Goal: Find specific page/section: Find specific page/section

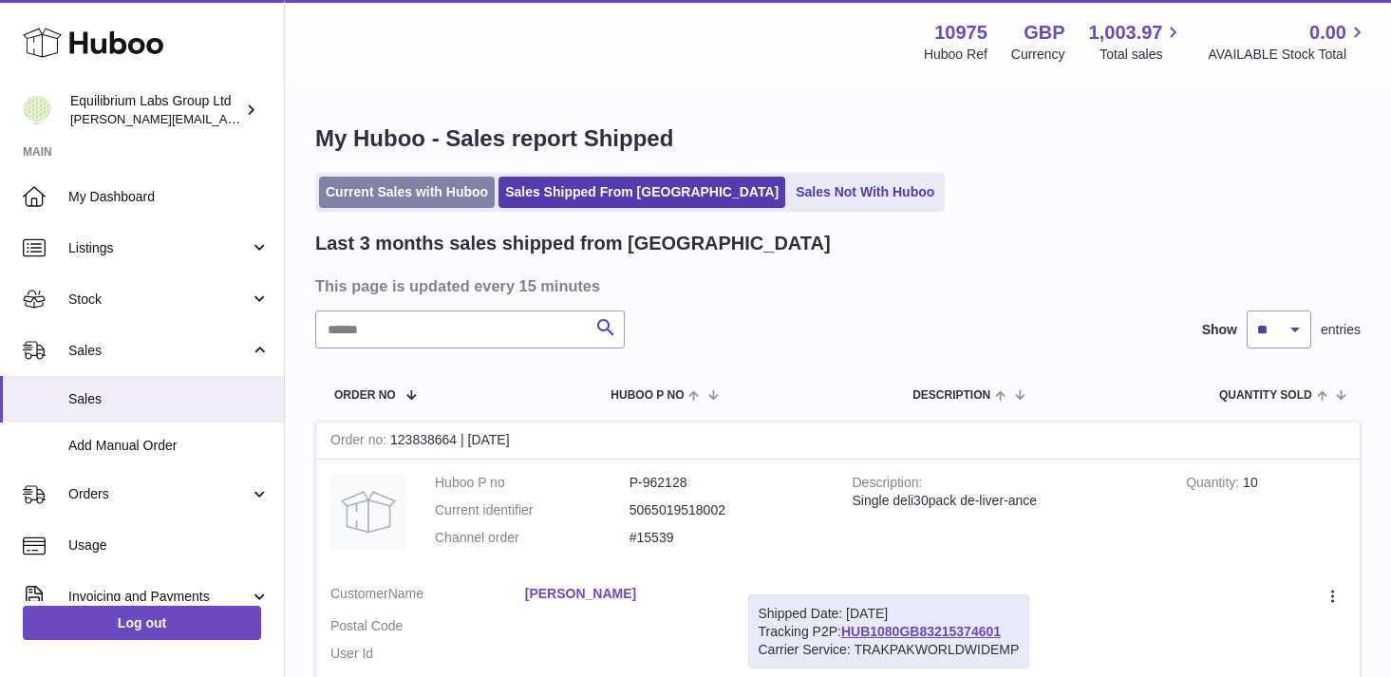
click at [402, 207] on link "Current Sales with Huboo" at bounding box center [407, 192] width 176 height 31
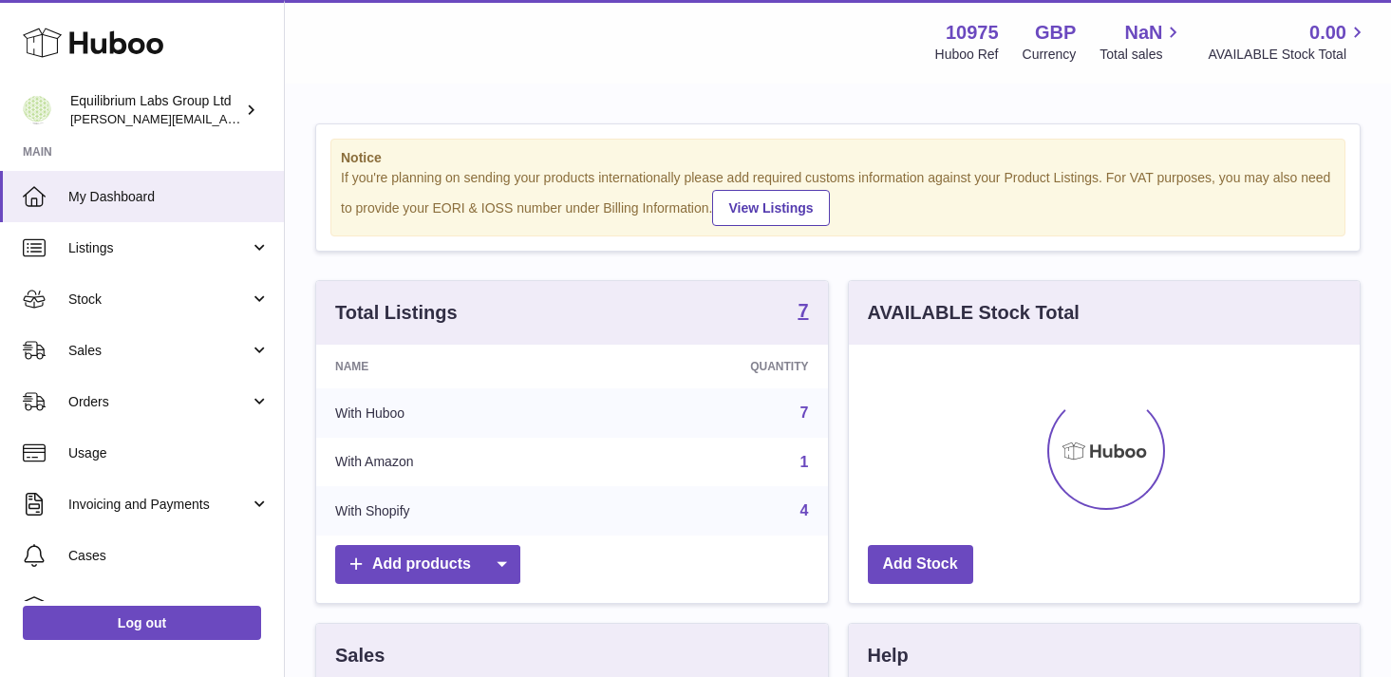
scroll to position [296, 511]
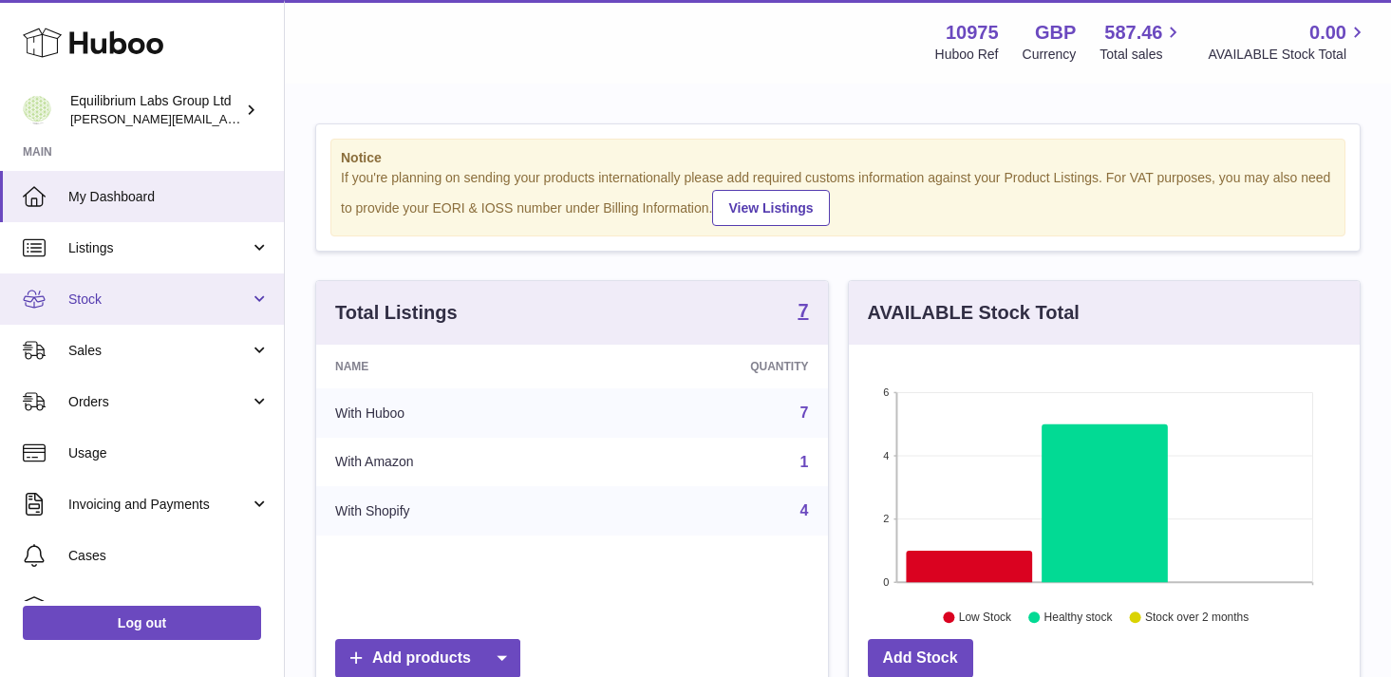
click at [222, 278] on link "Stock" at bounding box center [142, 298] width 284 height 51
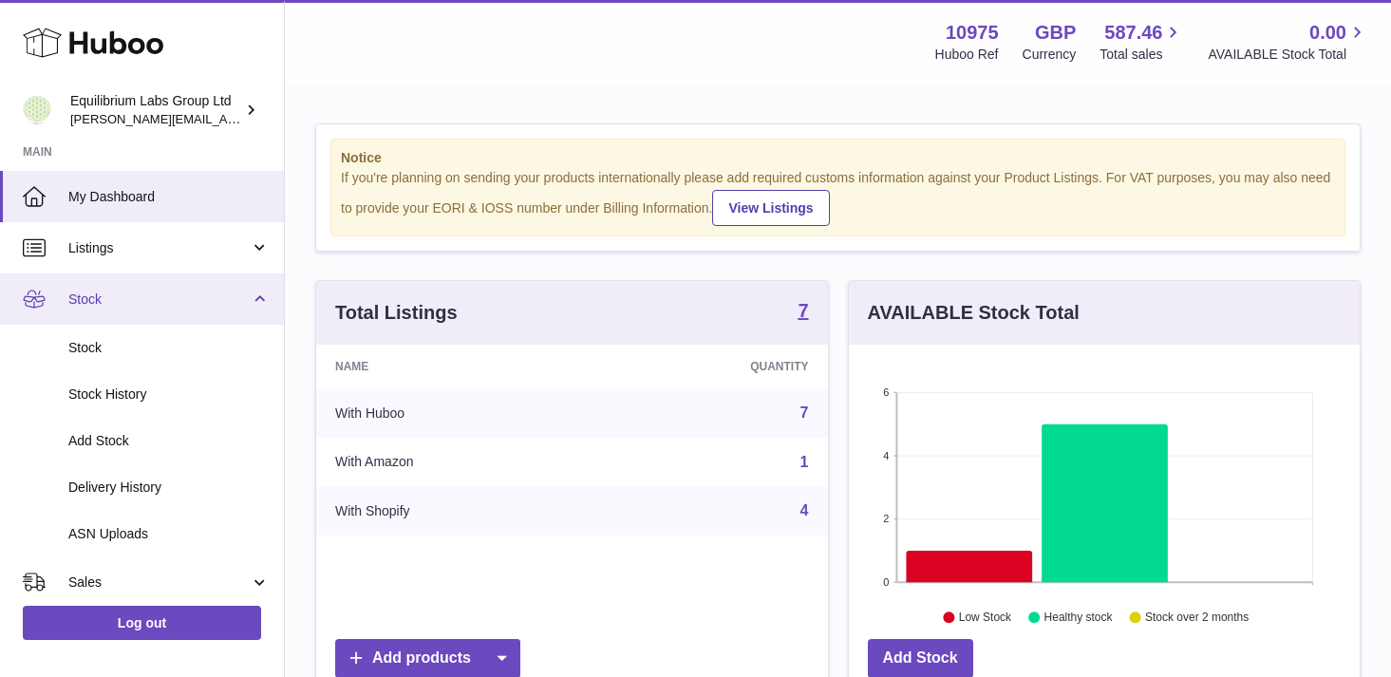
click at [229, 293] on span "Stock" at bounding box center [158, 300] width 181 height 18
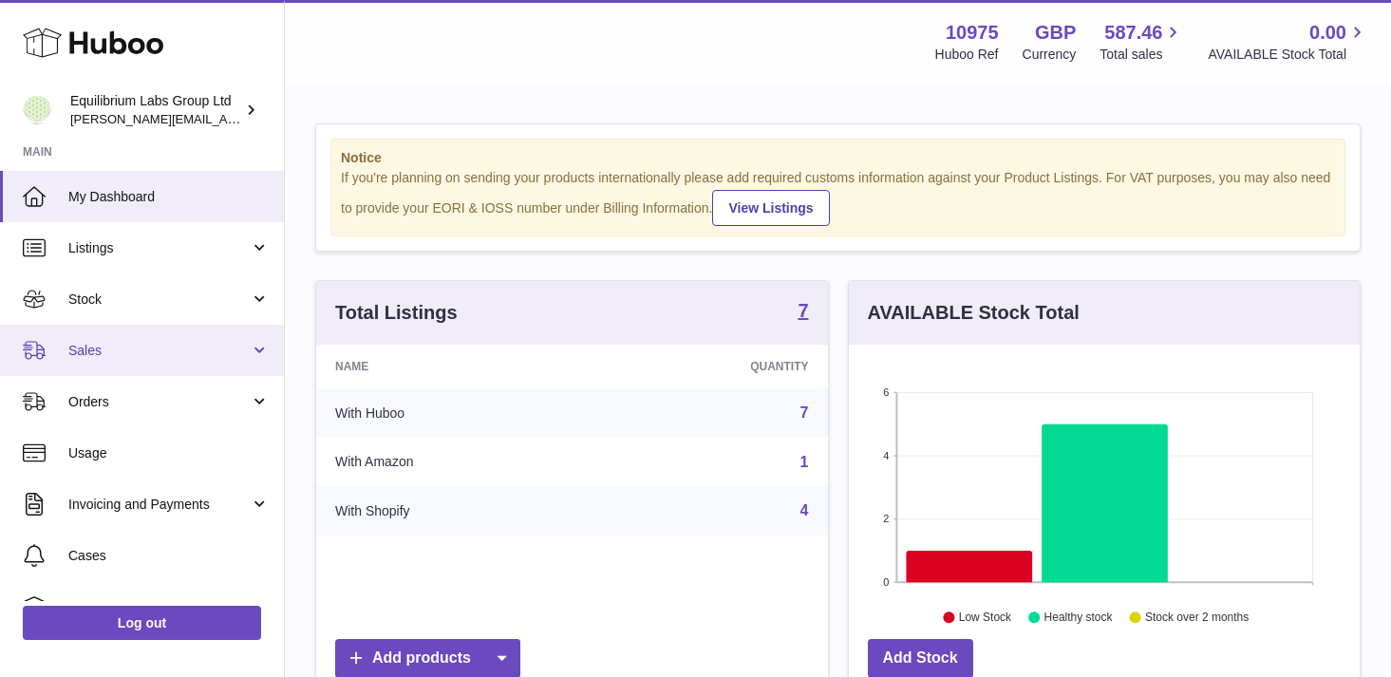
click at [198, 350] on span "Sales" at bounding box center [158, 351] width 181 height 18
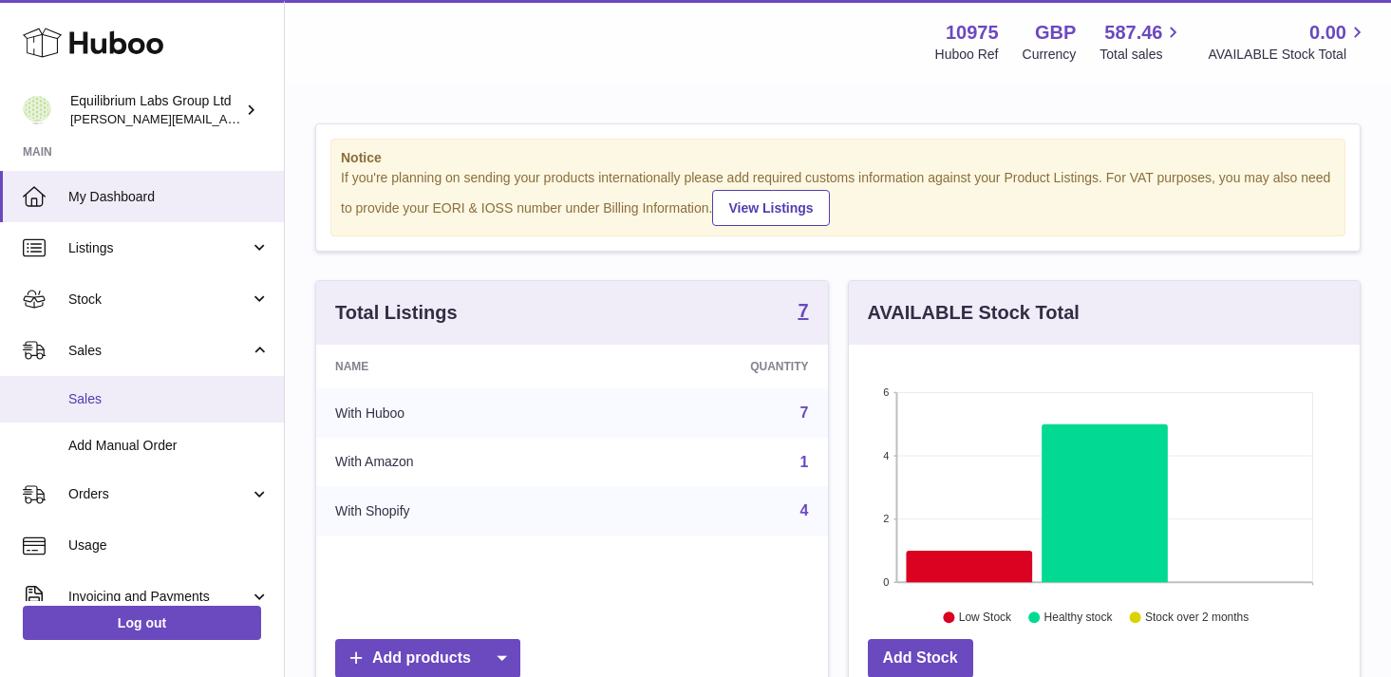
click at [191, 405] on span "Sales" at bounding box center [168, 399] width 201 height 18
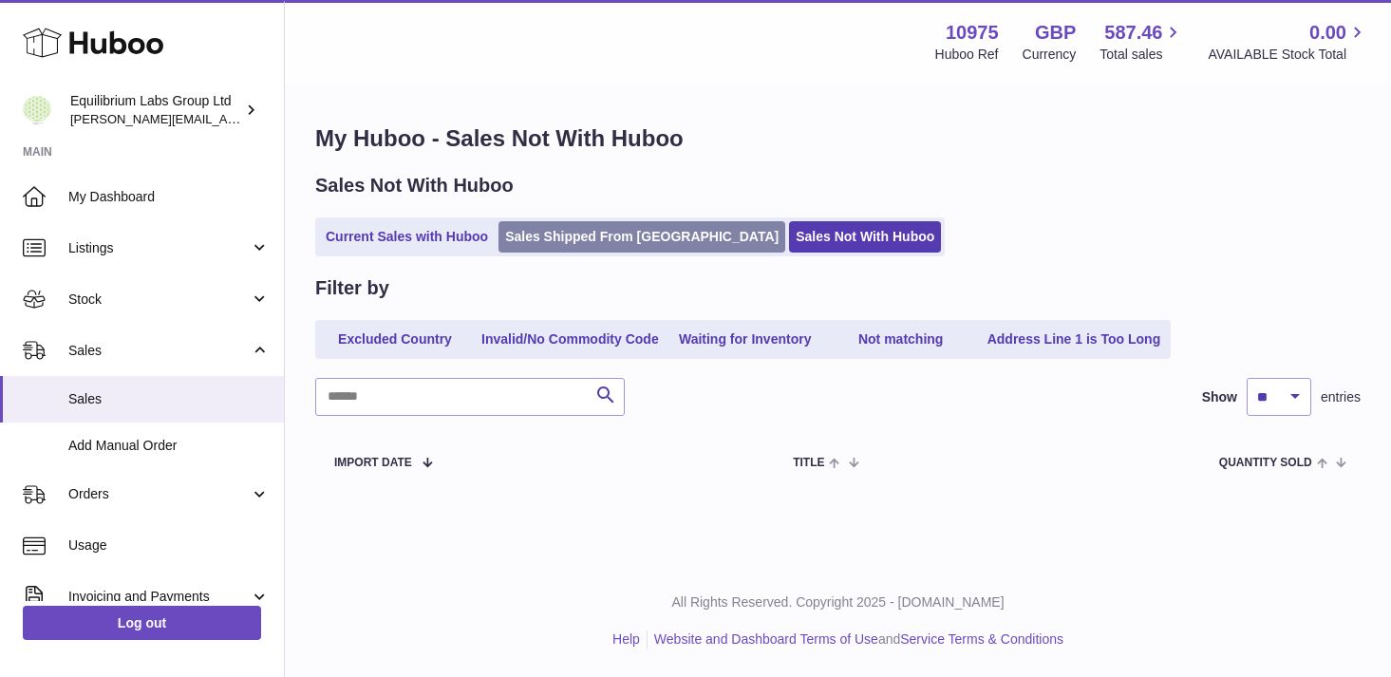
click at [617, 230] on link "Sales Shipped From [GEOGRAPHIC_DATA]" at bounding box center [642, 236] width 287 height 31
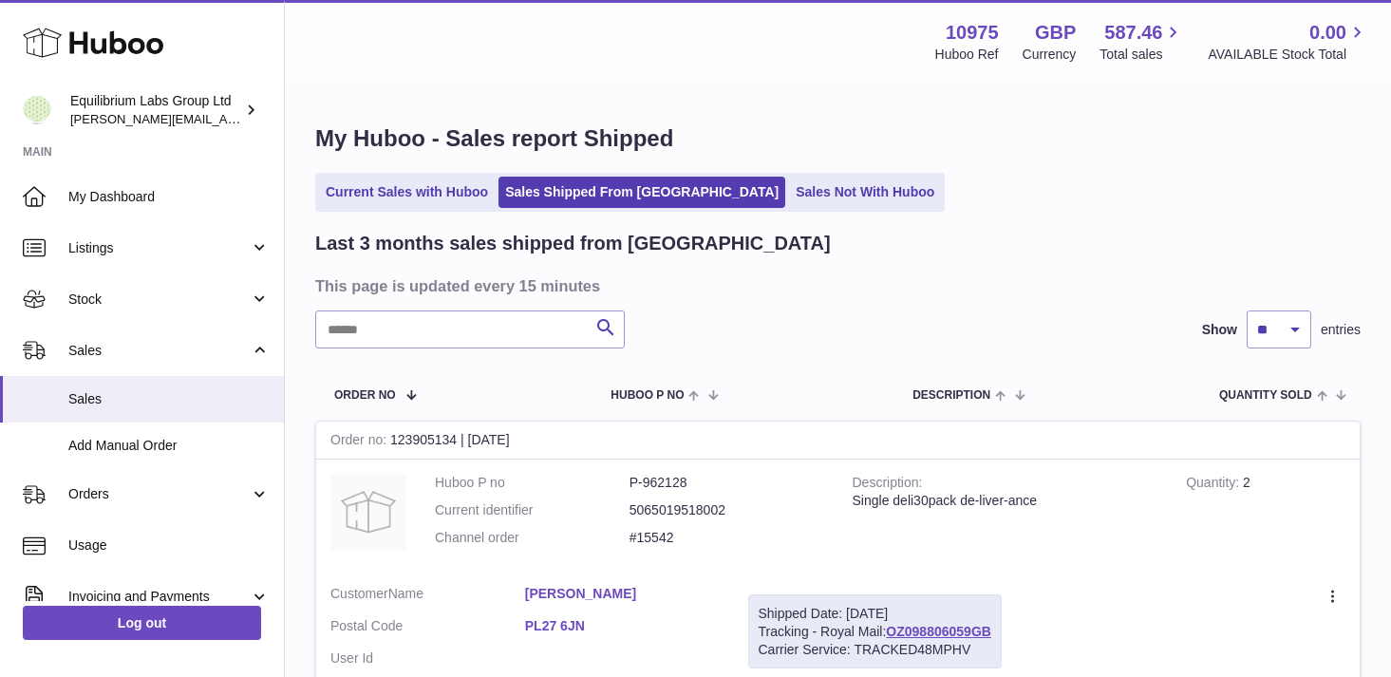
click at [426, 186] on link "Current Sales with Huboo" at bounding box center [407, 192] width 176 height 31
